Goal: Obtain resource: Obtain resource

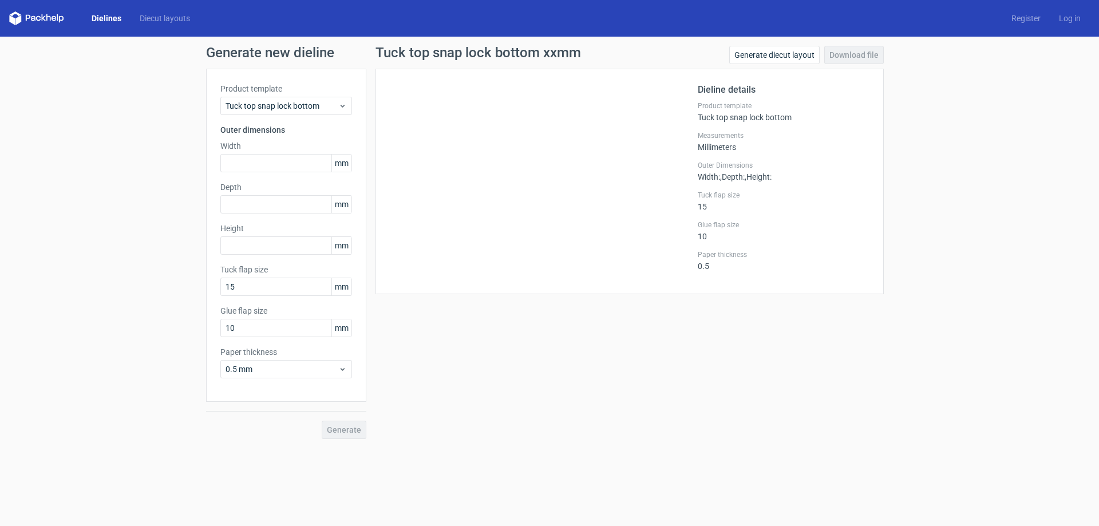
click at [109, 21] on link "Dielines" at bounding box center [106, 18] width 48 height 11
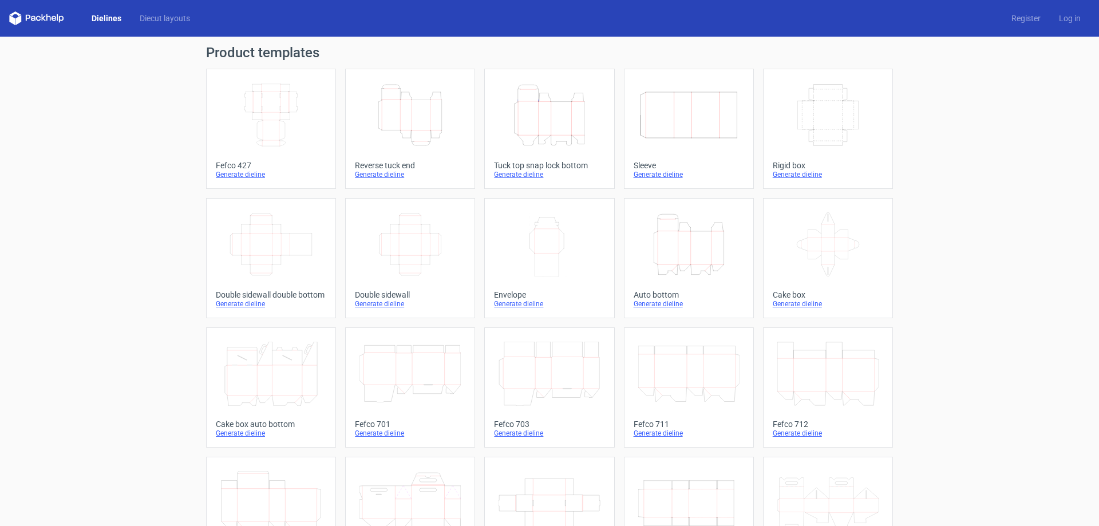
click at [664, 267] on icon "Height Depth Width" at bounding box center [688, 244] width 101 height 64
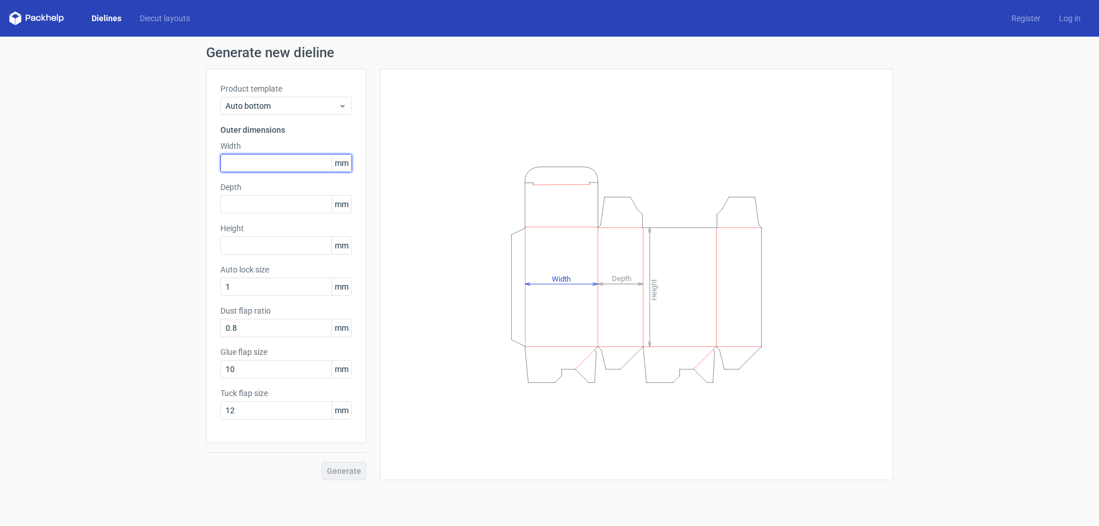
click at [265, 172] on input "text" at bounding box center [286, 163] width 132 height 18
type input "120"
type input "55"
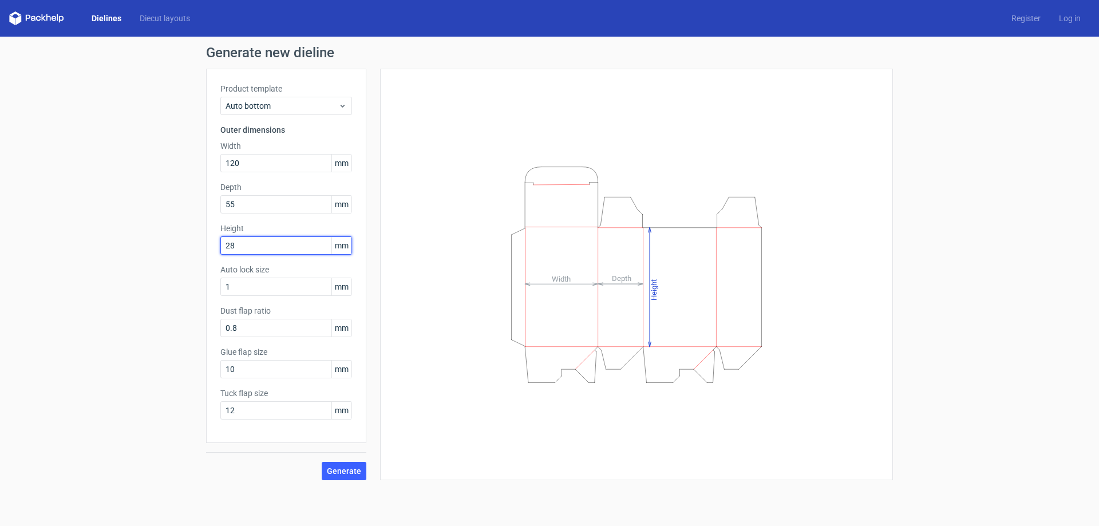
click at [268, 239] on input "28" at bounding box center [286, 245] width 132 height 18
type input "280"
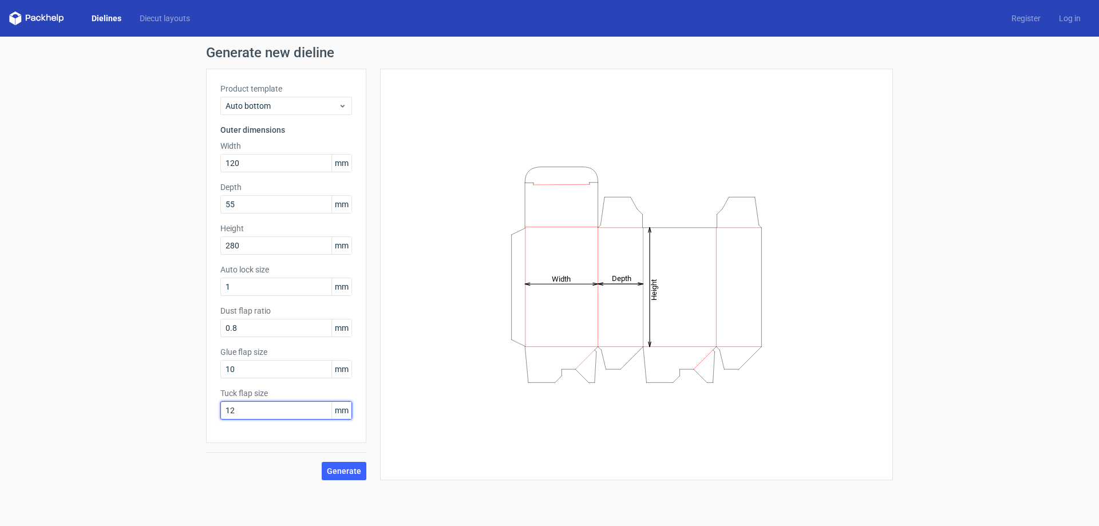
click at [271, 405] on input "12" at bounding box center [286, 410] width 132 height 18
drag, startPoint x: 267, startPoint y: 408, endPoint x: 182, endPoint y: 412, distance: 85.4
click at [187, 411] on div "Generate new dieline Product template Auto bottom Outer dimensions Width 120 mm…" at bounding box center [549, 263] width 1099 height 453
type input "15"
drag, startPoint x: 258, startPoint y: 369, endPoint x: 164, endPoint y: 370, distance: 93.9
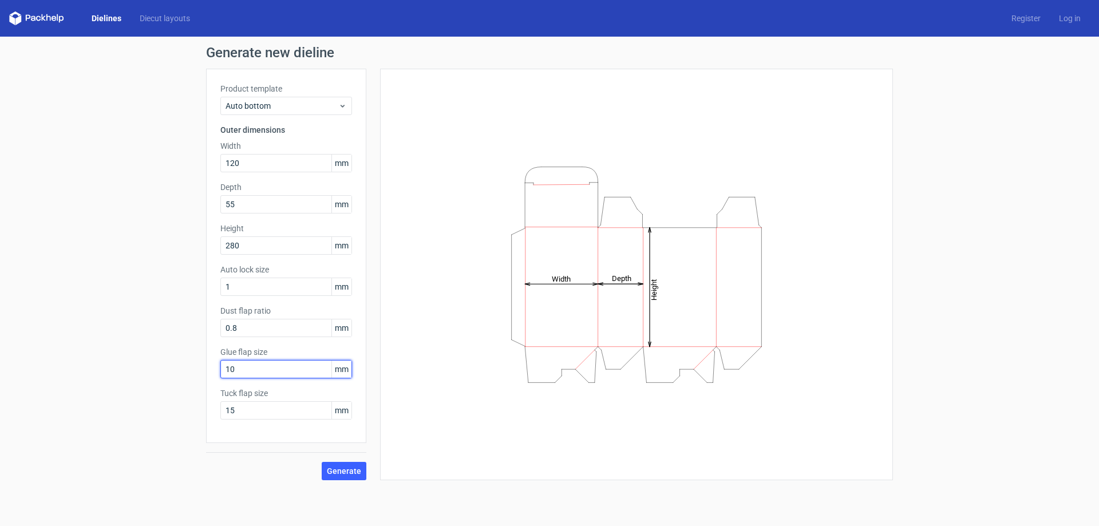
click at [165, 370] on div "Generate new dieline Product template Auto bottom Outer dimensions Width 120 mm…" at bounding box center [549, 263] width 1099 height 453
drag, startPoint x: 260, startPoint y: 373, endPoint x: 218, endPoint y: 392, distance: 45.6
click at [166, 370] on div "Generate new dieline Product template Auto bottom Outer dimensions Width 120 mm…" at bounding box center [549, 263] width 1099 height 453
type input "20"
drag, startPoint x: 227, startPoint y: 413, endPoint x: 157, endPoint y: 410, distance: 69.9
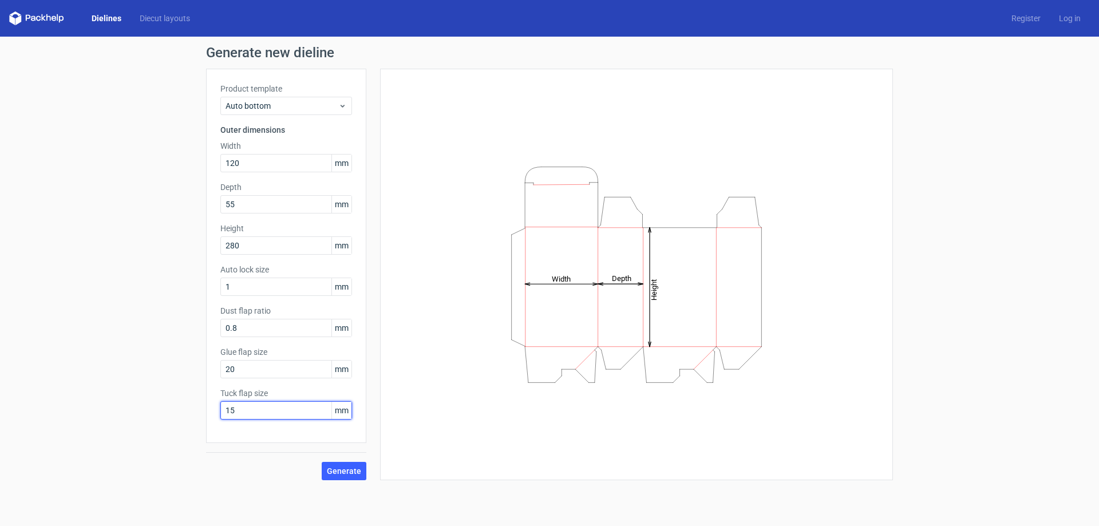
click at [165, 411] on div "Generate new dieline Product template Auto bottom Outer dimensions Width 120 mm…" at bounding box center [549, 263] width 1099 height 453
drag, startPoint x: 263, startPoint y: 415, endPoint x: 172, endPoint y: 415, distance: 91.1
click at [176, 415] on div "Generate new dieline Product template Auto bottom Outer dimensions Width 120 mm…" at bounding box center [549, 263] width 1099 height 453
type input "15"
click at [325, 470] on button "Generate" at bounding box center [344, 471] width 45 height 18
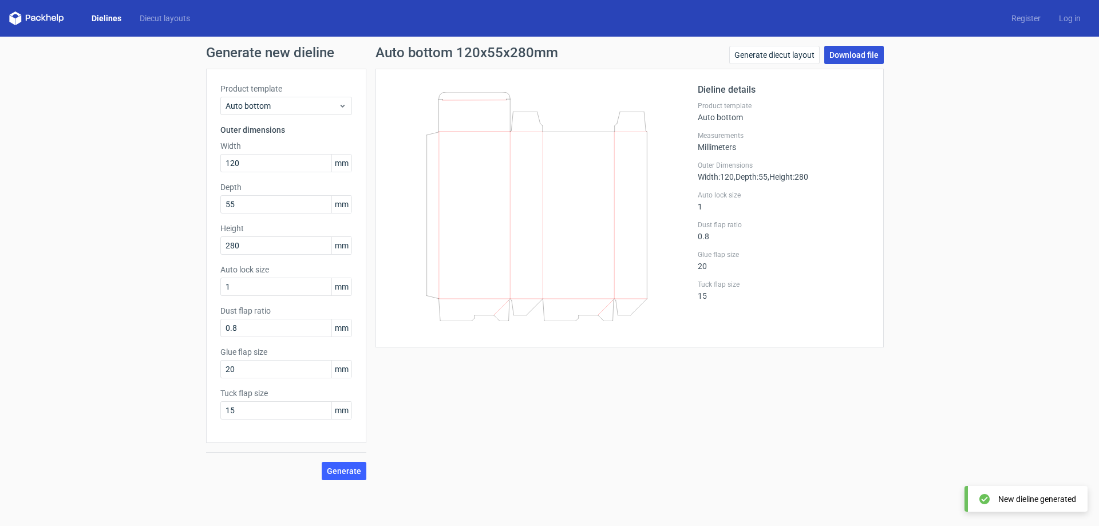
click at [866, 60] on link "Download file" at bounding box center [855, 55] width 60 height 18
